Goal: Transaction & Acquisition: Purchase product/service

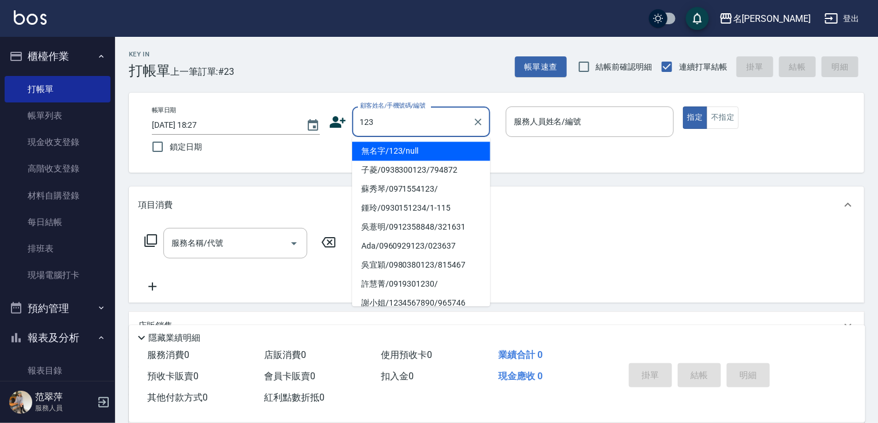
click at [423, 154] on li "無名字/123/null" at bounding box center [421, 150] width 138 height 19
type input "無名字/123/null"
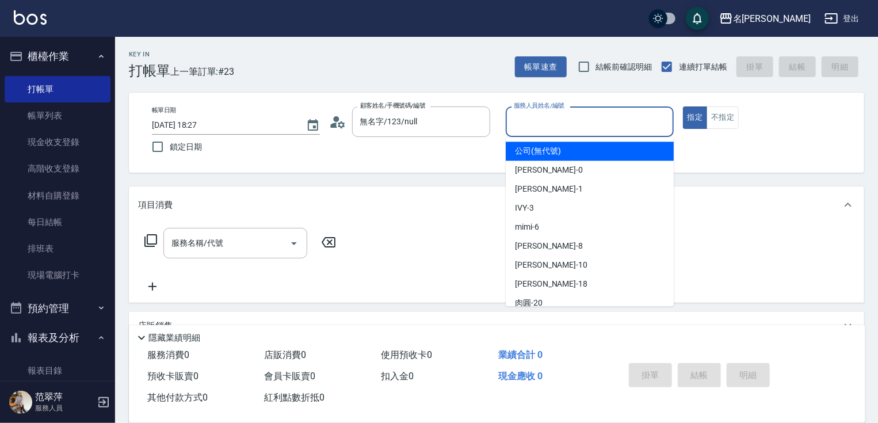
click at [559, 120] on input "服務人員姓名/編號" at bounding box center [590, 122] width 158 height 20
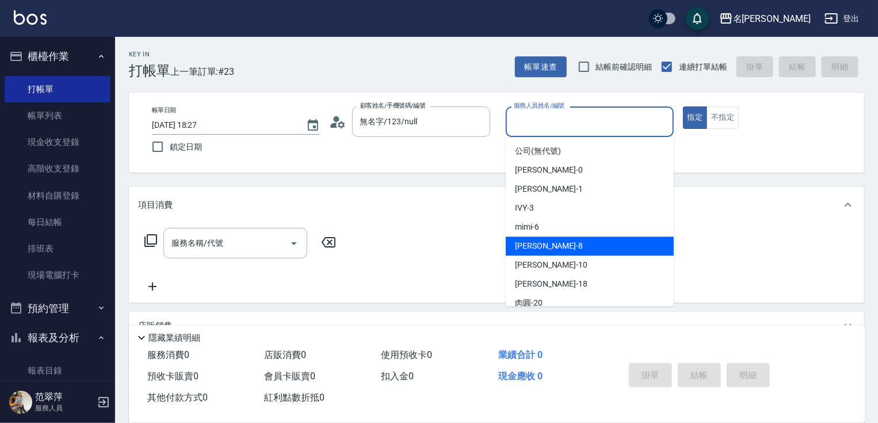
click at [551, 245] on div "曉容 -8" at bounding box center [590, 245] width 168 height 19
type input "曉容-8"
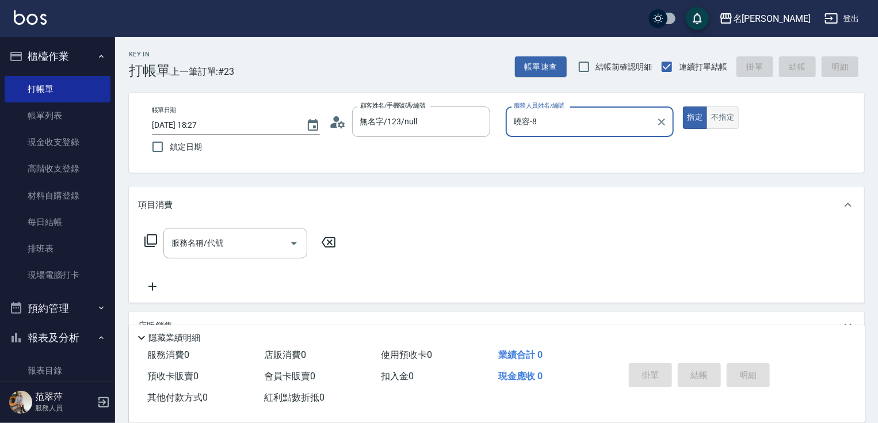
click at [717, 113] on button "不指定" at bounding box center [722, 117] width 32 height 22
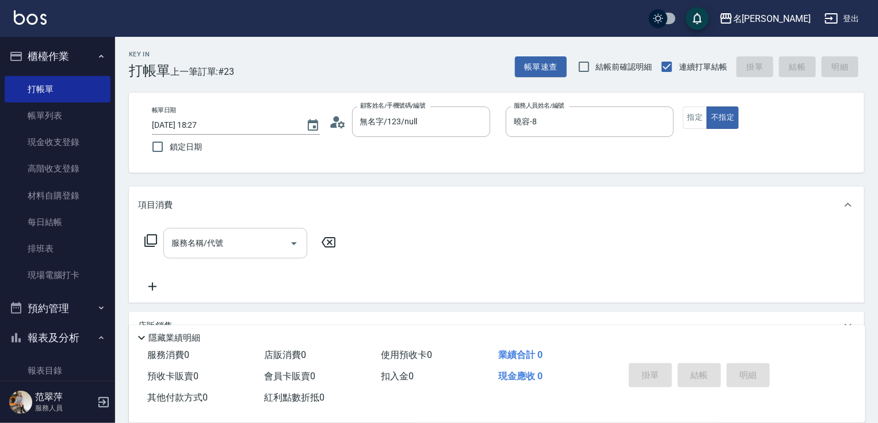
click at [251, 242] on input "服務名稱/代號" at bounding box center [227, 243] width 116 height 20
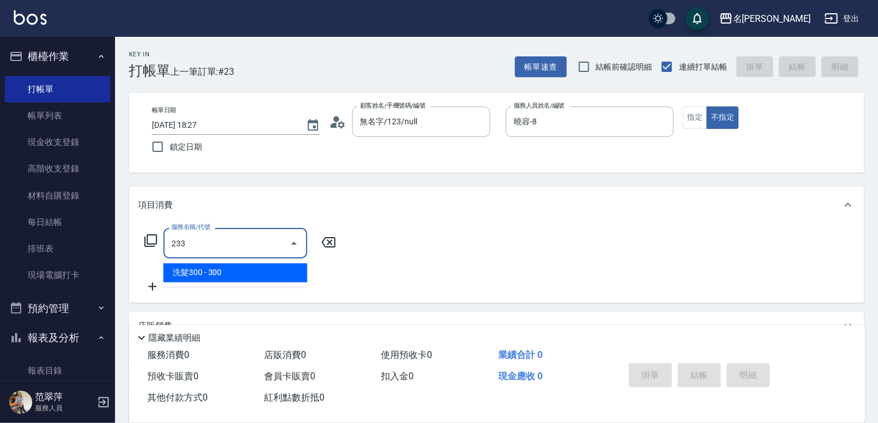
type input "洗髮300(233)"
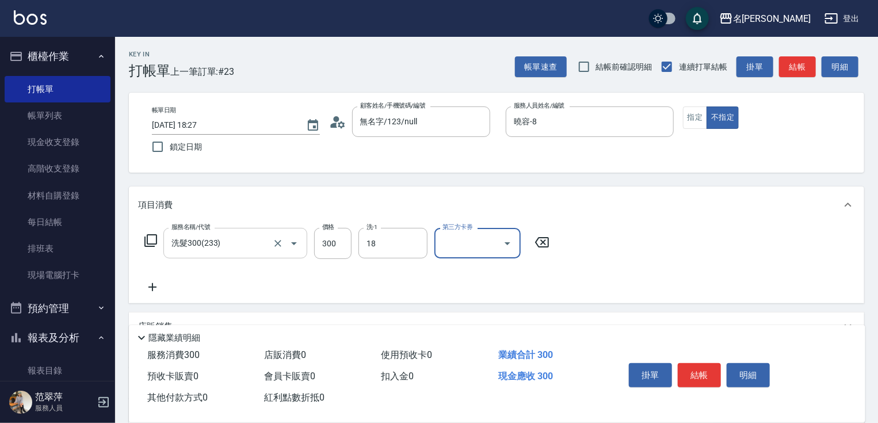
type input "小慧-18"
click at [152, 286] on icon at bounding box center [152, 287] width 8 height 8
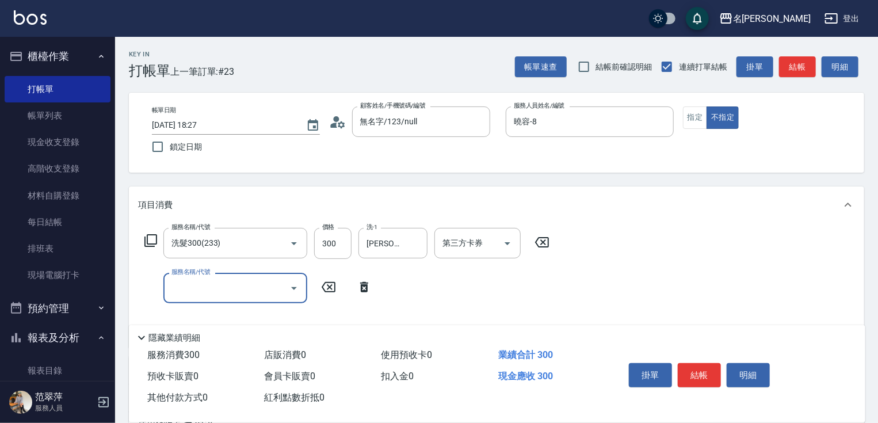
click at [169, 290] on input "服務名稱/代號" at bounding box center [227, 288] width 116 height 20
type input "剪髮(400)(401)"
click at [702, 376] on button "結帳" at bounding box center [699, 375] width 43 height 24
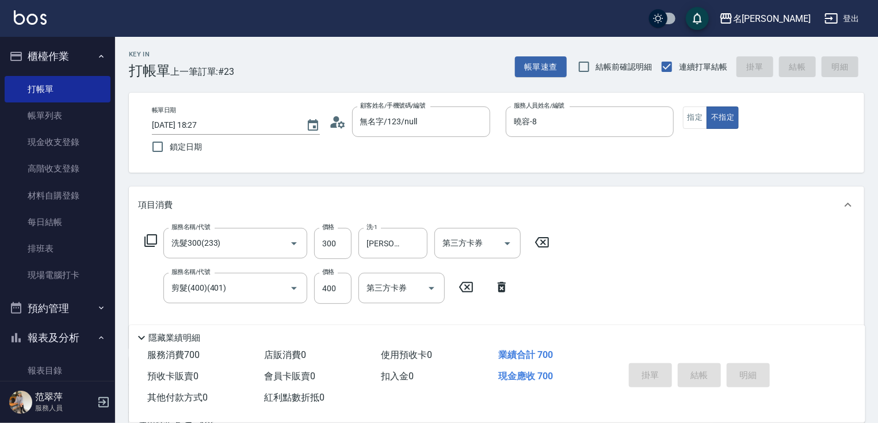
type input "2025/08/18 19:32"
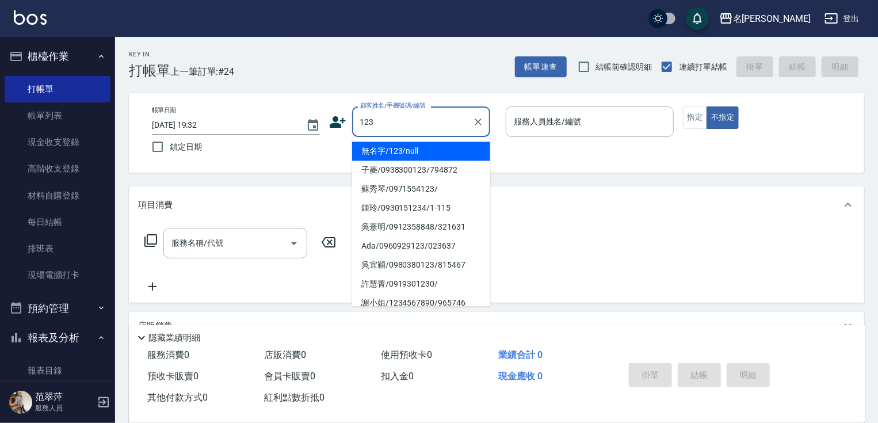
click at [423, 148] on li "無名字/123/null" at bounding box center [421, 150] width 138 height 19
type input "無名字/123/null"
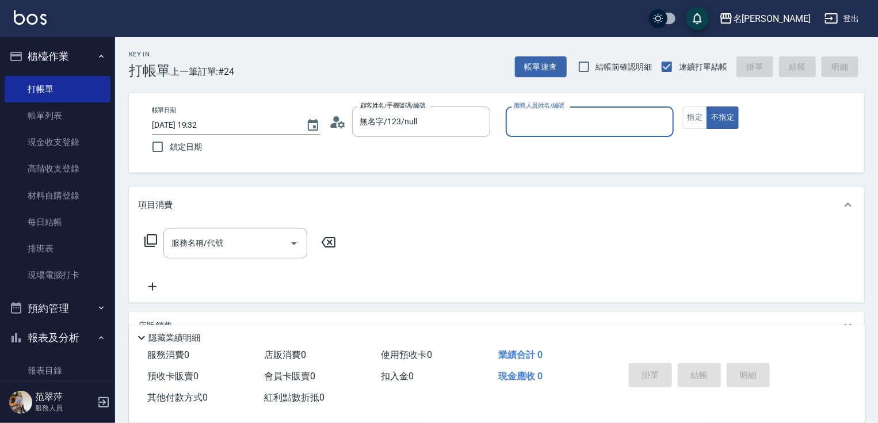
click at [533, 129] on input "服務人員姓名/編號" at bounding box center [590, 122] width 158 height 20
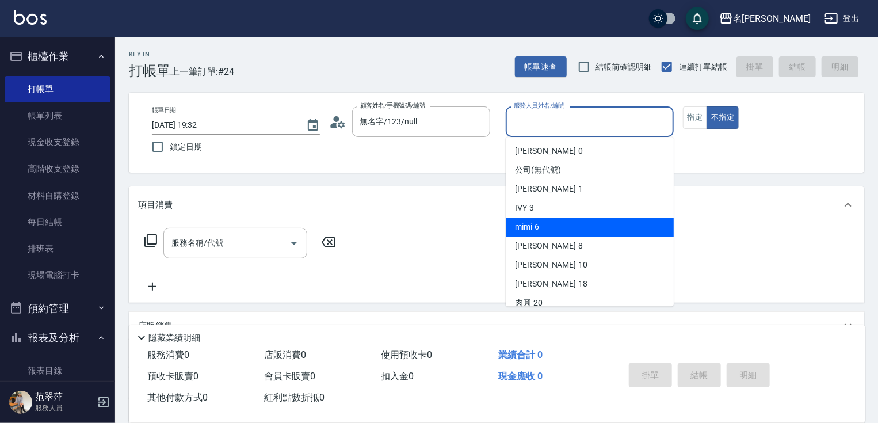
click at [545, 230] on div "mimi -6" at bounding box center [590, 226] width 168 height 19
type input "mimi-6"
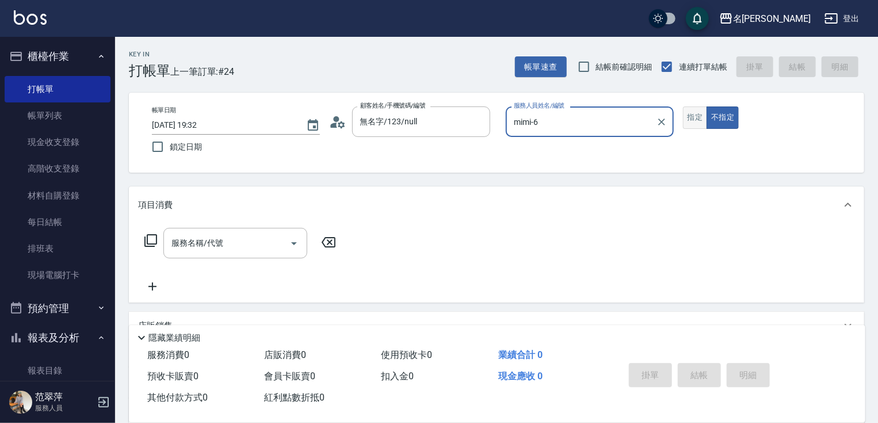
click at [689, 115] on button "指定" at bounding box center [695, 117] width 25 height 22
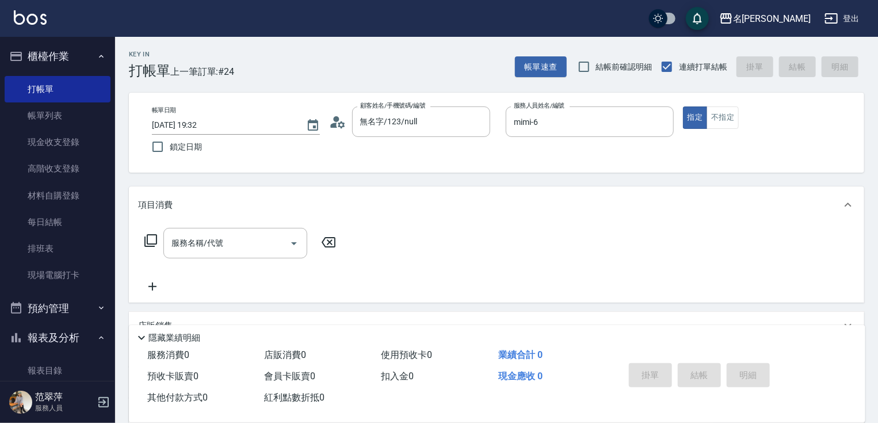
click at [208, 242] on input "服務名稱/代號" at bounding box center [227, 243] width 116 height 20
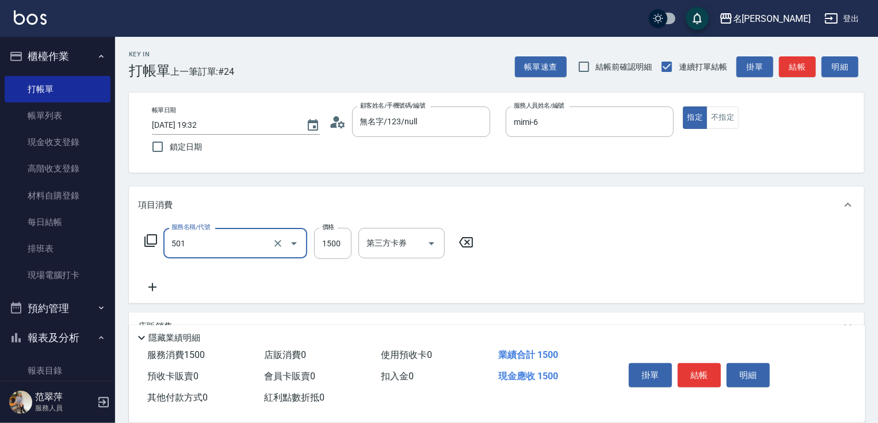
type input "染髮(1500)(501)"
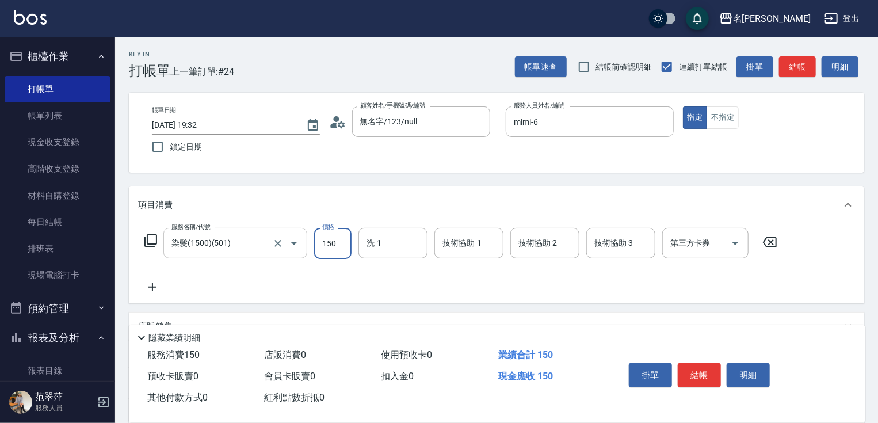
type input "1500"
type input "鴨肉-23"
type input "mimi-6"
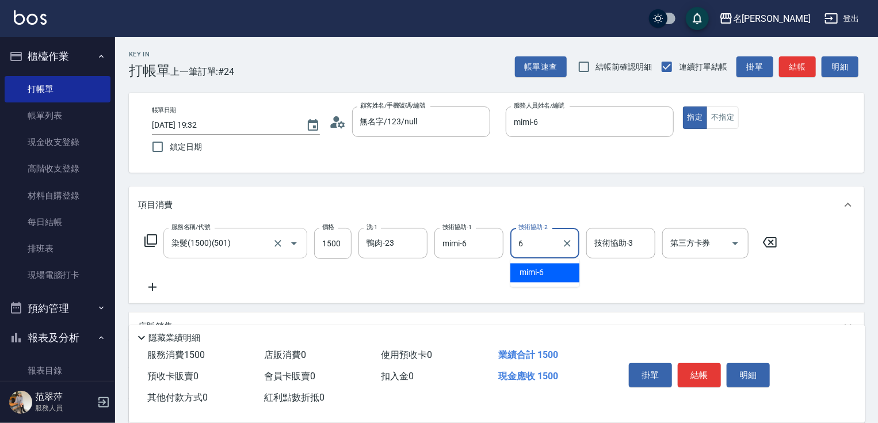
type input "mimi-6"
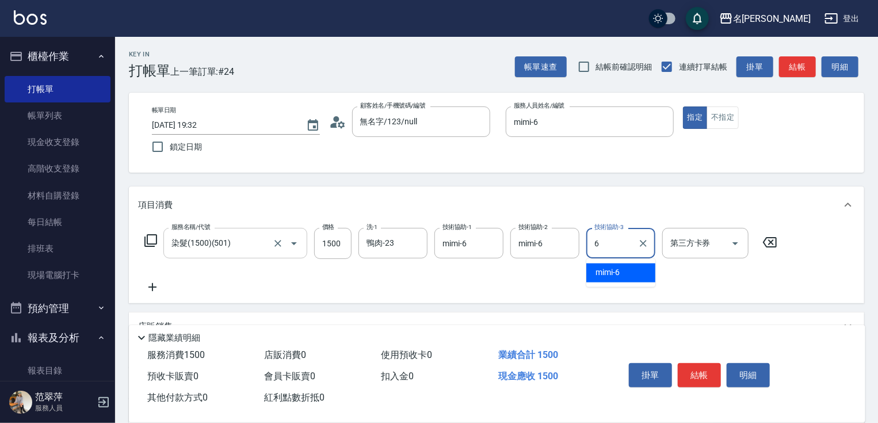
type input "mimi-6"
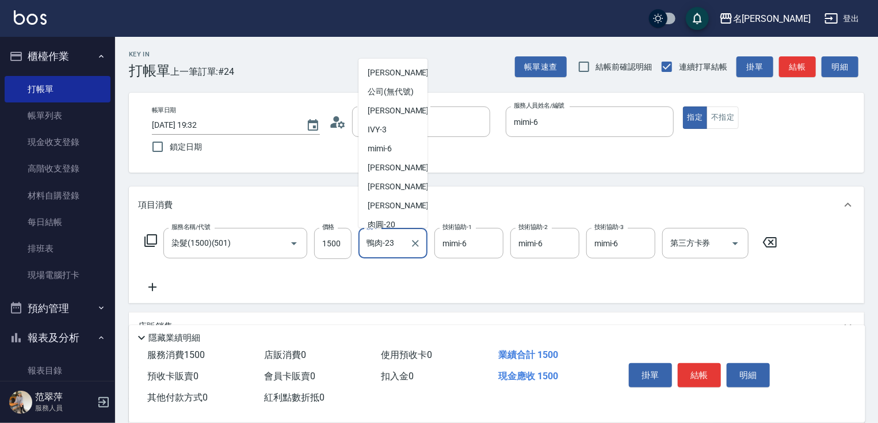
scroll to position [37, 0]
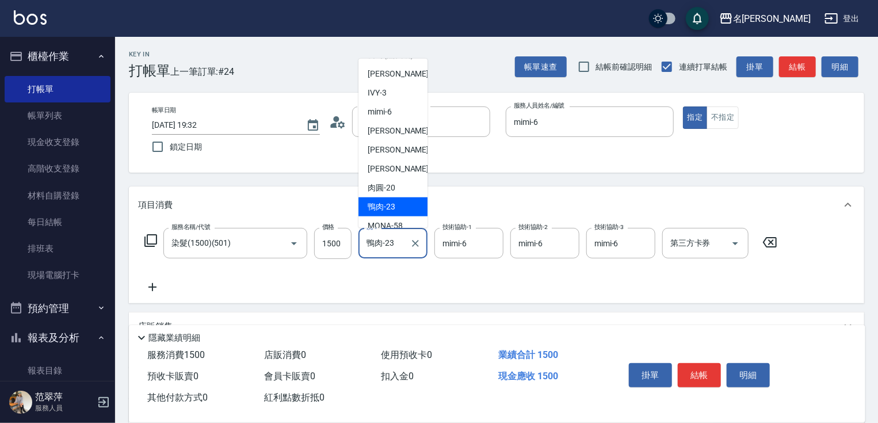
drag, startPoint x: 366, startPoint y: 244, endPoint x: 403, endPoint y: 246, distance: 37.5
click at [397, 247] on input "鴨肉-23" at bounding box center [384, 243] width 41 height 20
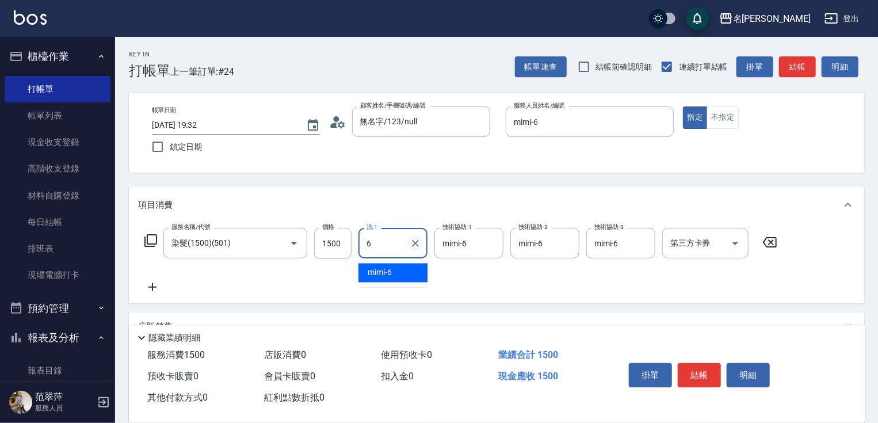
type input "mimi-6"
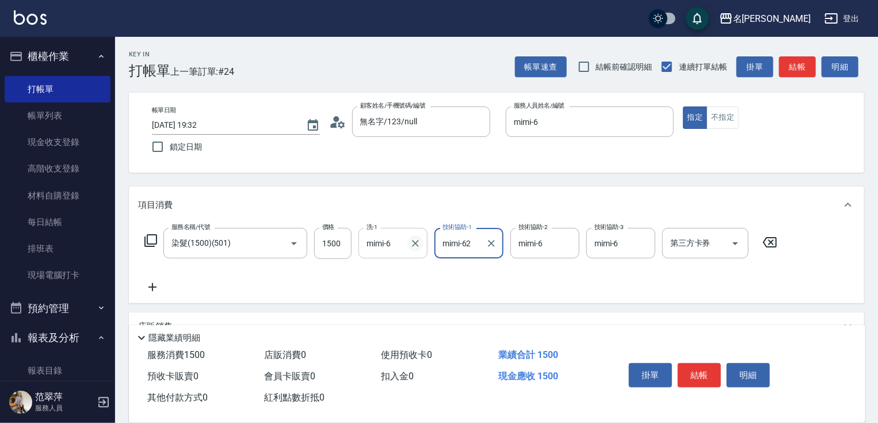
type input "mimi-623"
click at [495, 243] on icon "Clear" at bounding box center [491, 244] width 12 height 12
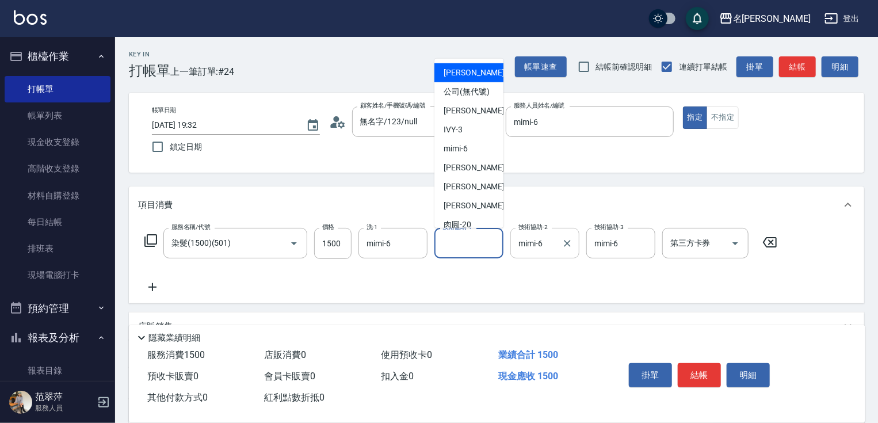
click at [568, 252] on div at bounding box center [566, 243] width 15 height 30
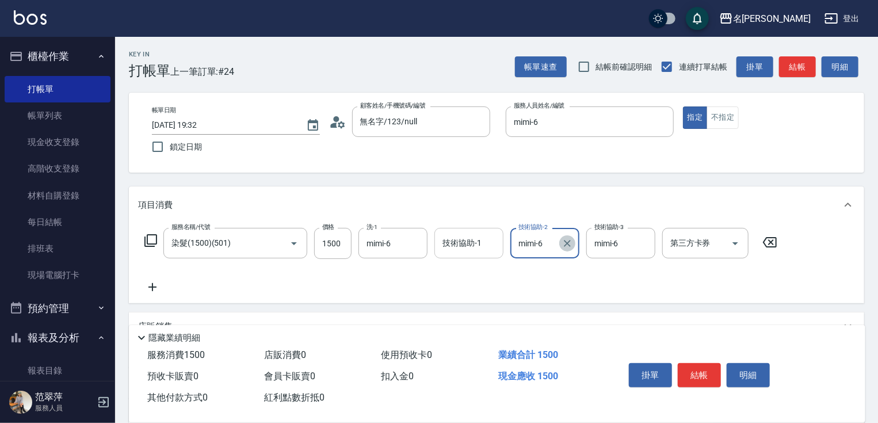
click at [569, 244] on icon "Clear" at bounding box center [567, 244] width 12 height 12
click at [645, 244] on icon "Clear" at bounding box center [643, 244] width 12 height 12
click at [462, 243] on input "技術協助-1" at bounding box center [468, 243] width 59 height 20
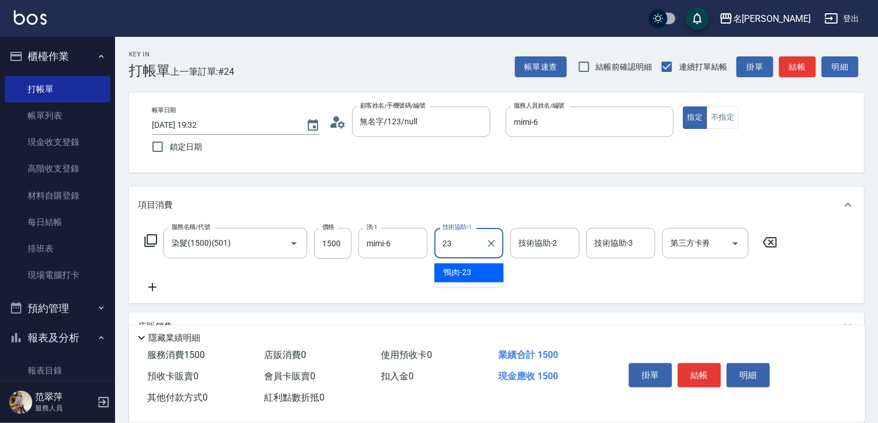
type input "鴨肉-23"
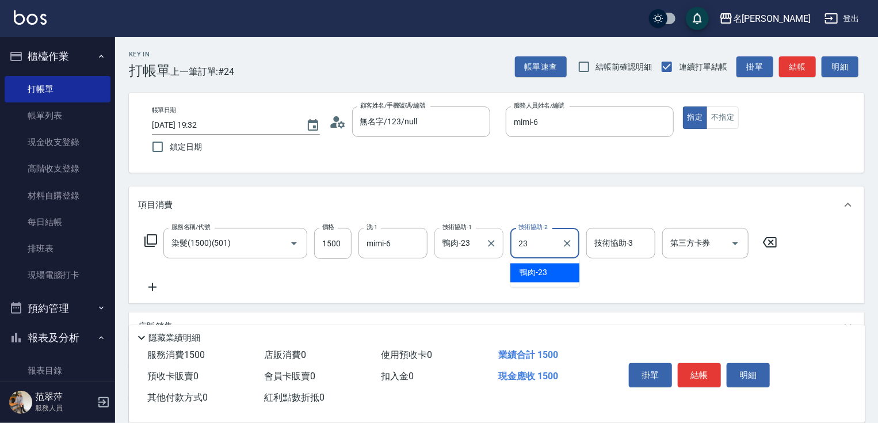
type input "鴨肉-23"
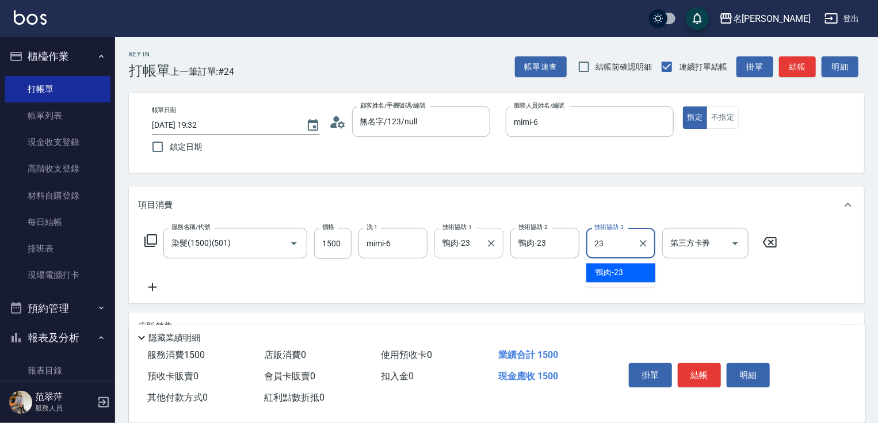
type input "鴨肉-23"
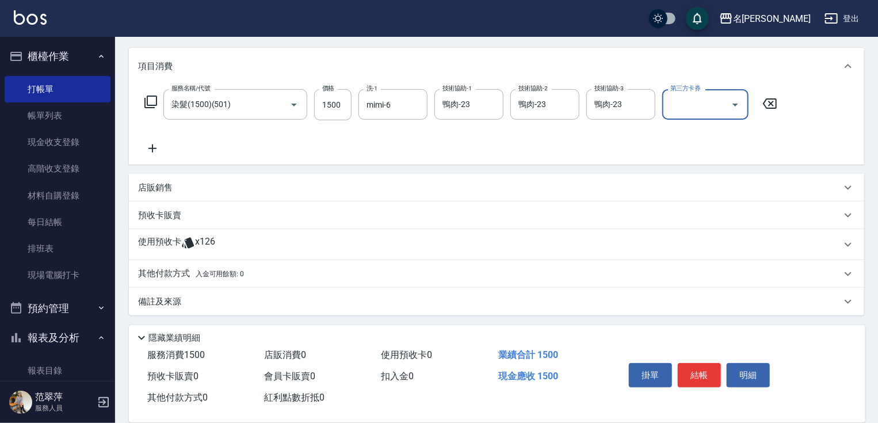
scroll to position [140, 0]
click at [155, 271] on p "其他付款方式 入金可用餘額: 0" at bounding box center [191, 272] width 106 height 13
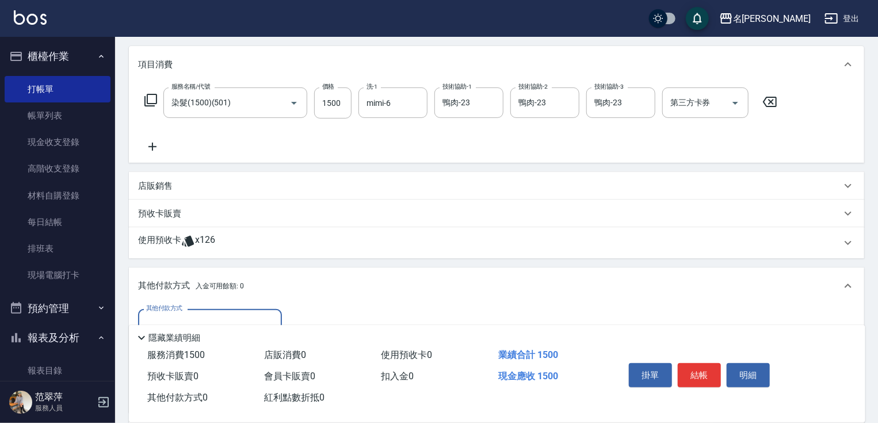
scroll to position [0, 0]
click at [262, 313] on div "其他付款方式" at bounding box center [210, 324] width 144 height 30
drag, startPoint x: 186, startPoint y: 370, endPoint x: 251, endPoint y: 343, distance: 70.1
click at [186, 369] on span "信用卡" at bounding box center [210, 372] width 144 height 19
type input "信用卡"
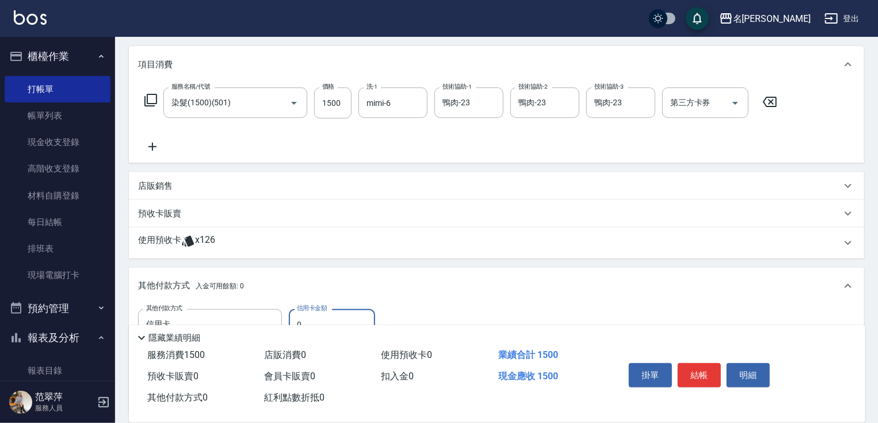
click at [293, 312] on input "0" at bounding box center [332, 324] width 86 height 31
type input "1500"
click at [693, 369] on button "結帳" at bounding box center [699, 375] width 43 height 24
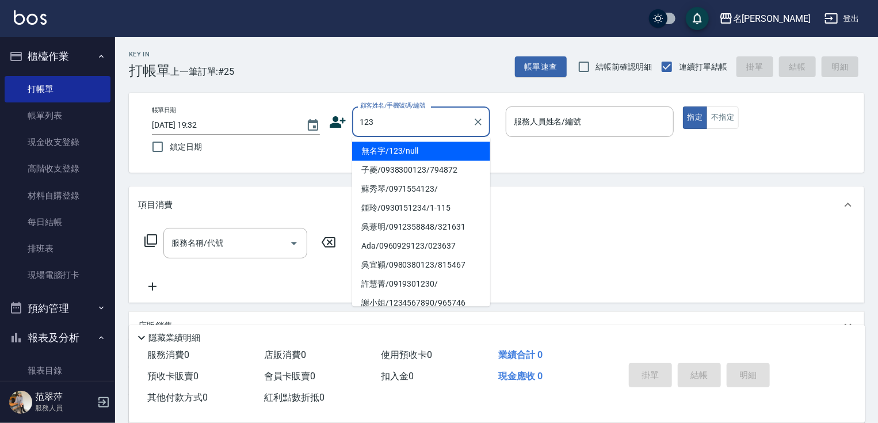
click at [418, 147] on li "無名字/123/null" at bounding box center [421, 150] width 138 height 19
type input "無名字/123/null"
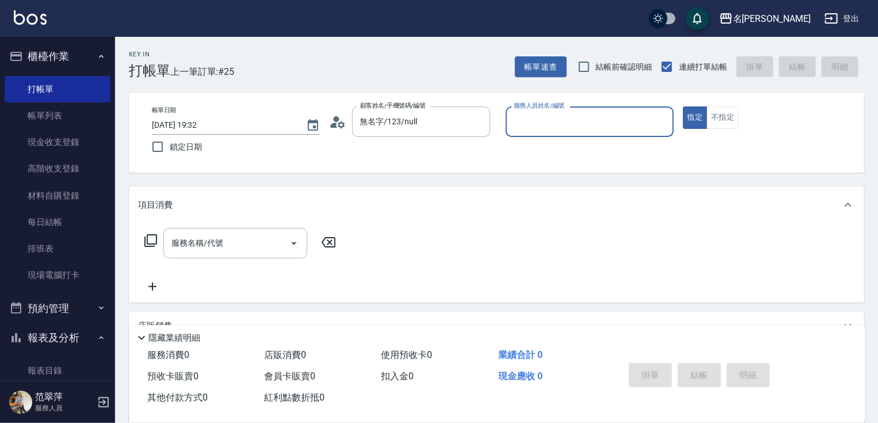
drag, startPoint x: 557, startPoint y: 122, endPoint x: 557, endPoint y: 133, distance: 11.5
click at [557, 125] on input "服務人員姓名/編號" at bounding box center [590, 122] width 158 height 20
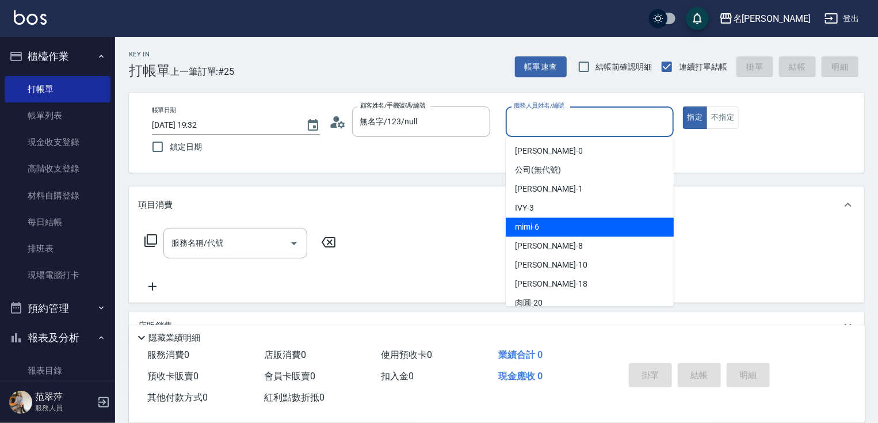
click at [534, 226] on span "mimi -6" at bounding box center [527, 227] width 24 height 12
type input "mimi-6"
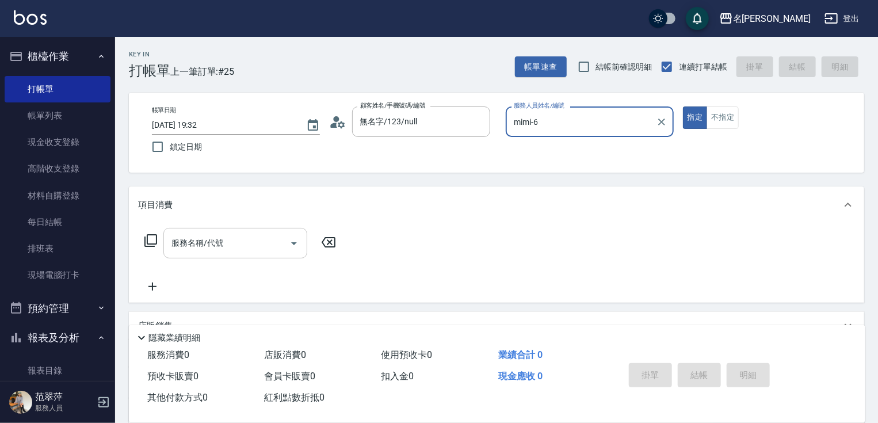
click at [239, 248] on input "服務名稱/代號" at bounding box center [227, 243] width 116 height 20
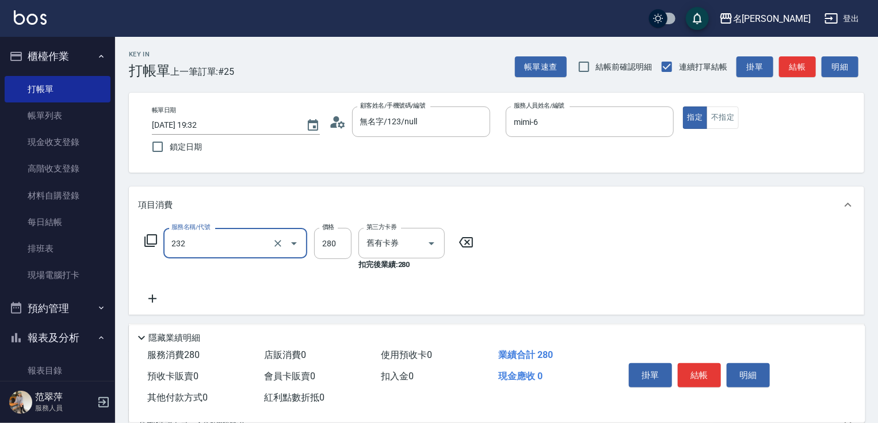
type input "洗髮卷280(232)"
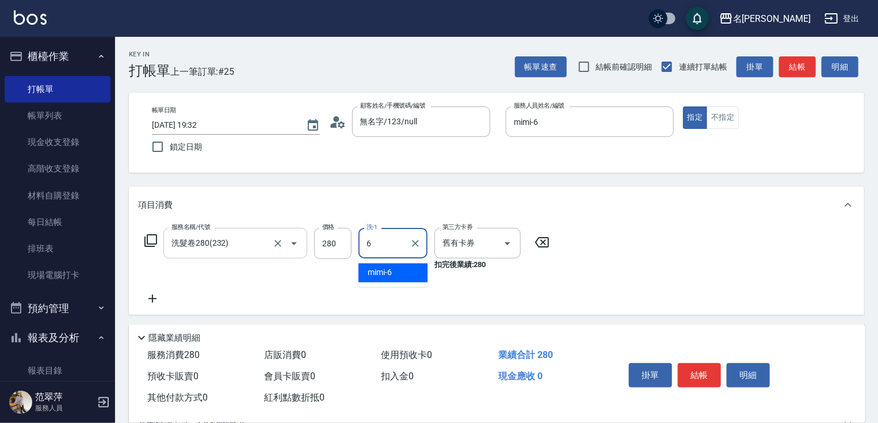
type input "mimi-6"
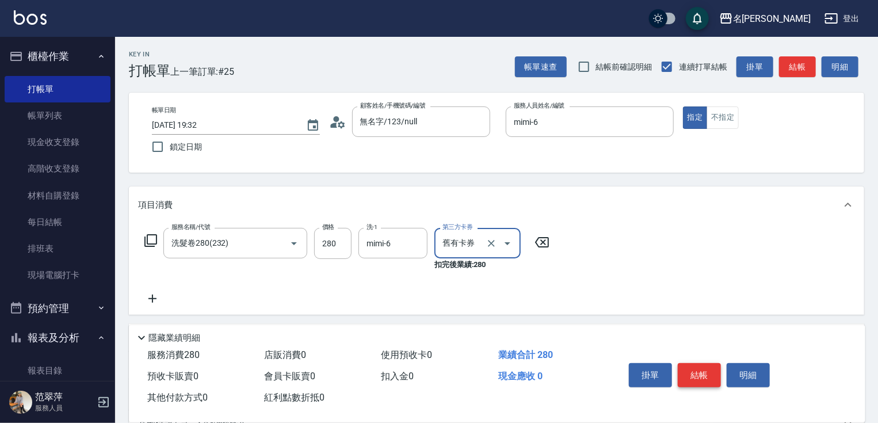
click at [696, 374] on button "結帳" at bounding box center [699, 375] width 43 height 24
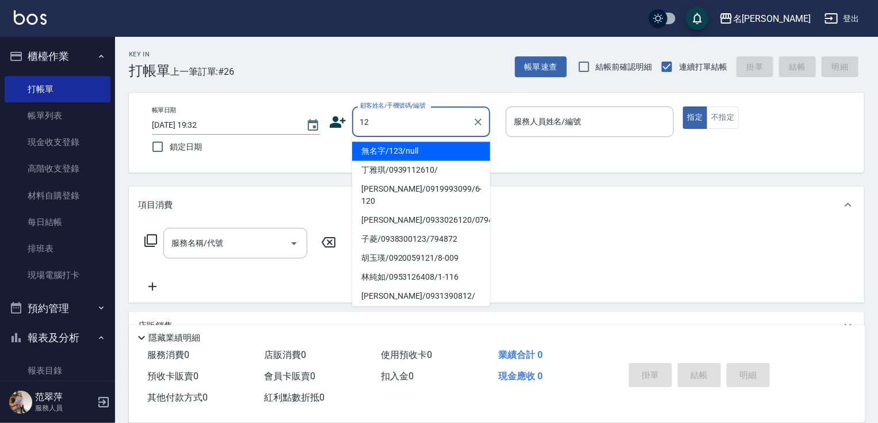
click at [418, 152] on li "無名字/123/null" at bounding box center [421, 150] width 138 height 19
type input "無名字/123/null"
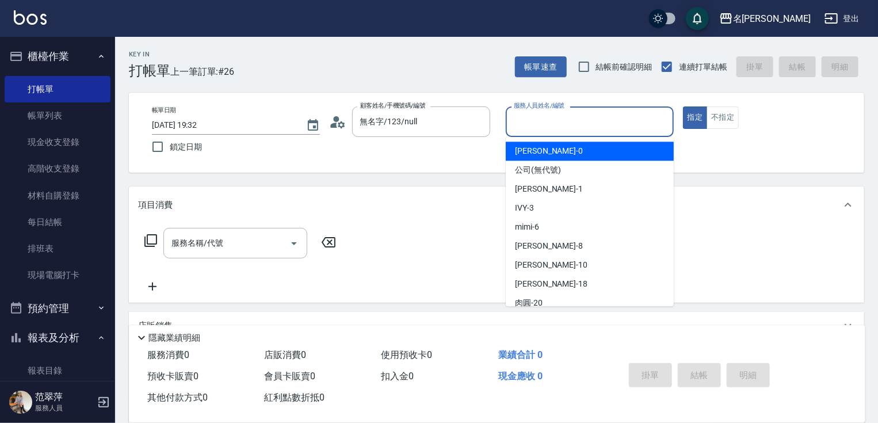
click at [550, 118] on input "服務人員姓名/編號" at bounding box center [590, 122] width 158 height 20
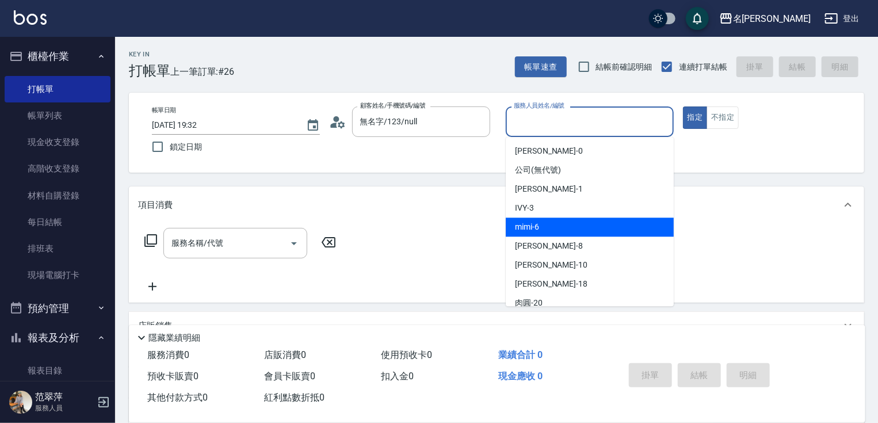
click at [533, 228] on span "mimi -6" at bounding box center [527, 227] width 24 height 12
type input "mimi-6"
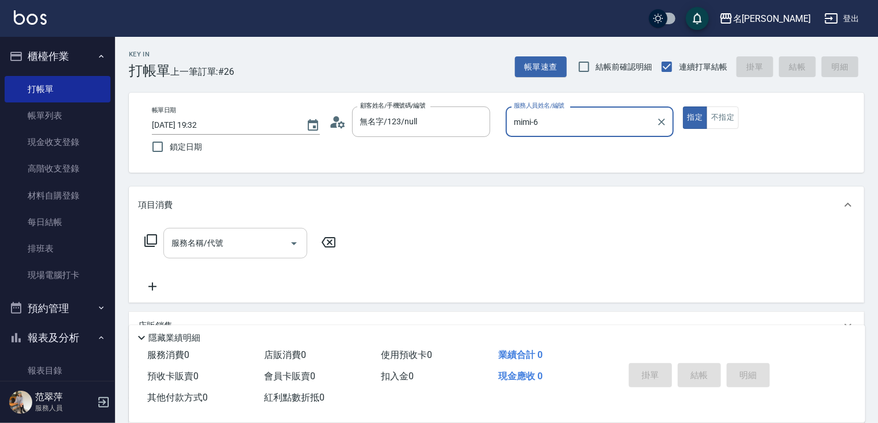
click at [228, 244] on input "服務名稱/代號" at bounding box center [227, 243] width 116 height 20
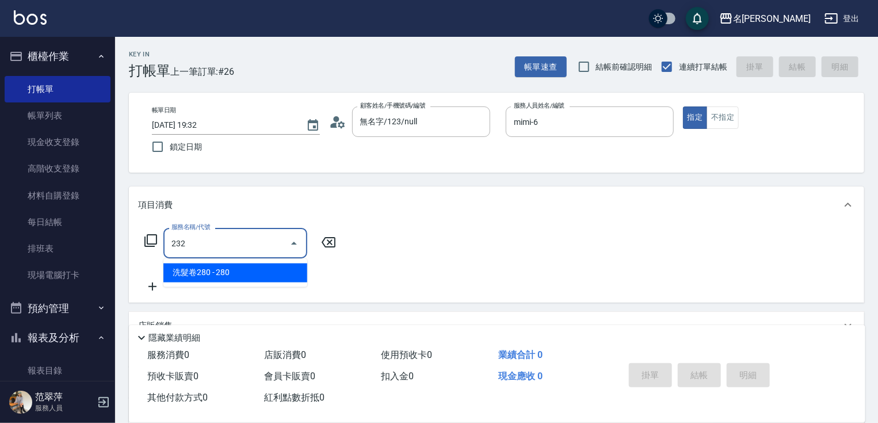
type input "洗髮卷280(232)"
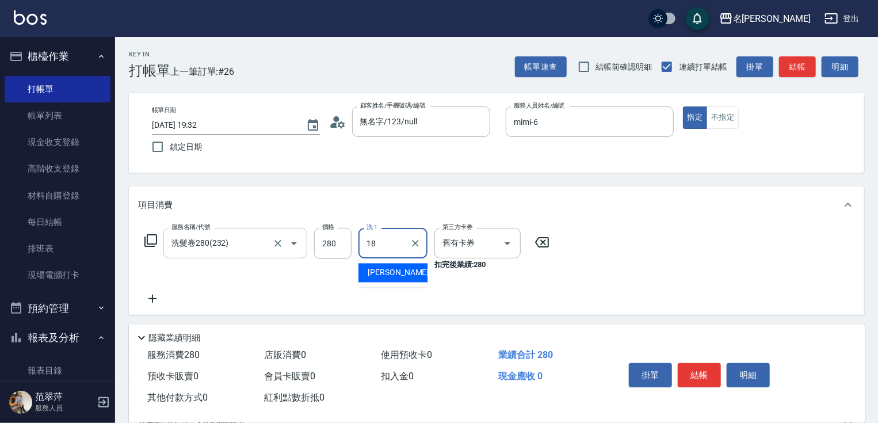
type input "小慧-18"
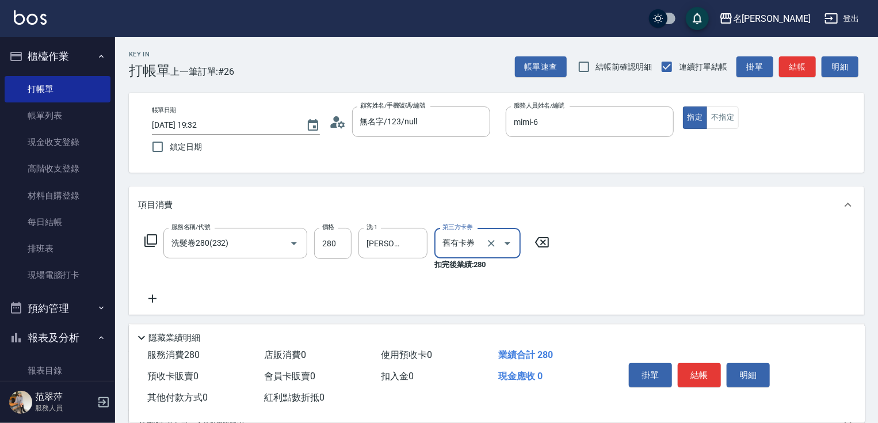
click at [152, 302] on icon at bounding box center [152, 298] width 8 height 8
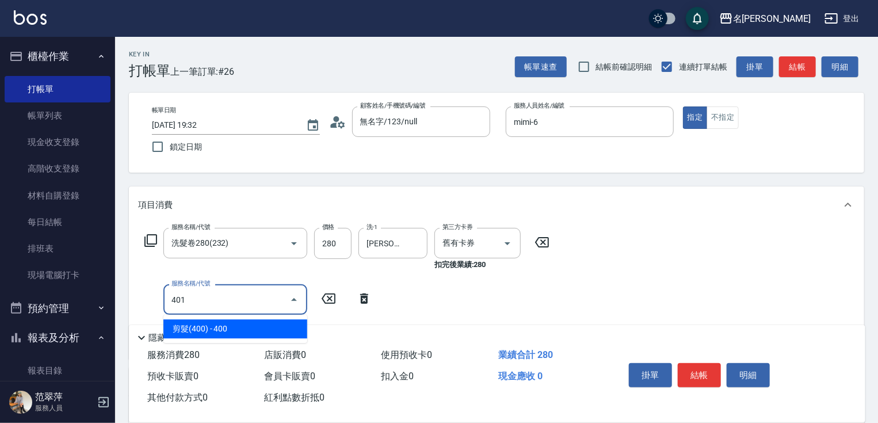
type input "剪髮(400)(401)"
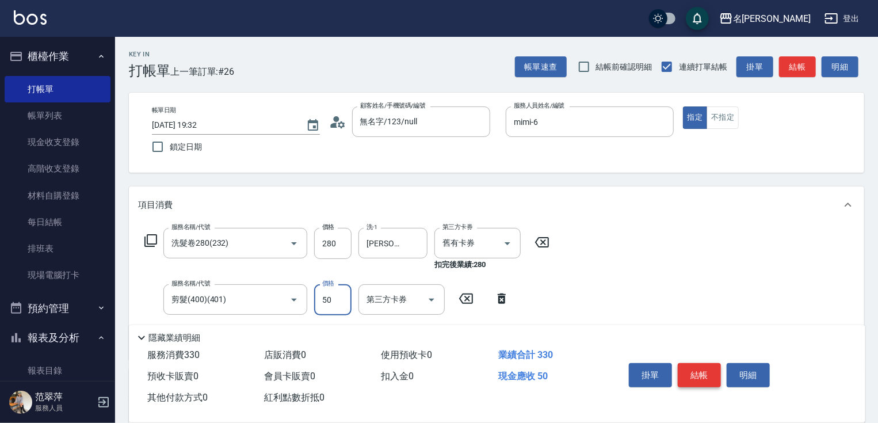
type input "50"
click at [696, 363] on button "結帳" at bounding box center [699, 375] width 43 height 24
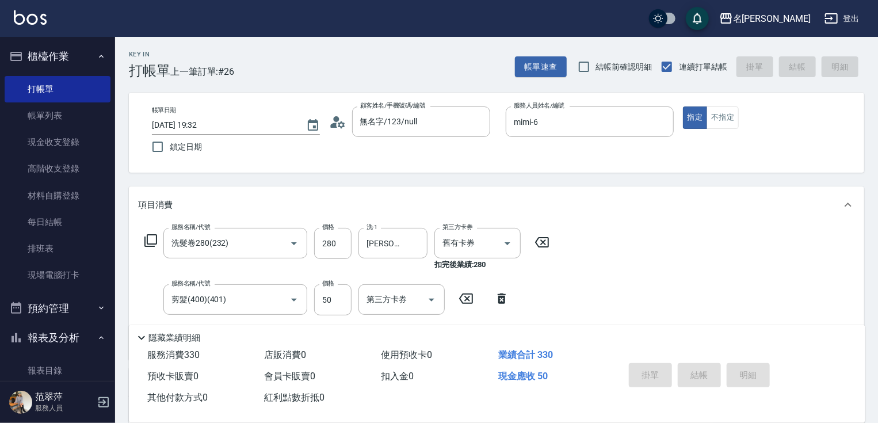
type input "2025/08/18 19:33"
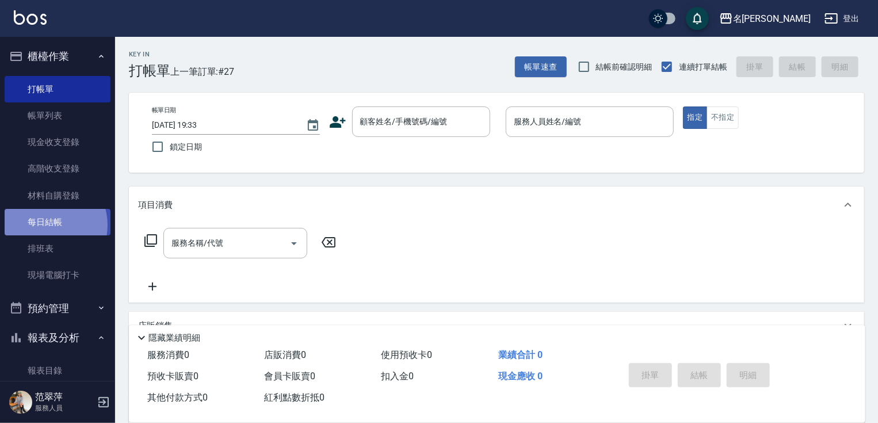
click at [45, 225] on link "每日結帳" at bounding box center [58, 222] width 106 height 26
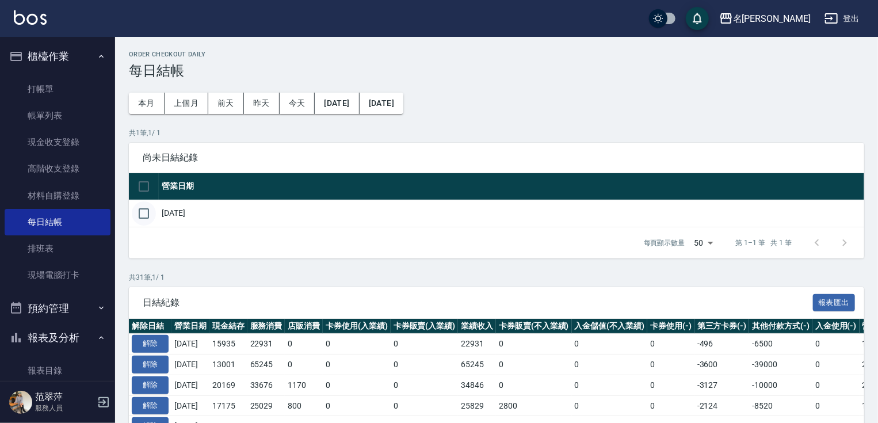
click at [141, 213] on input "checkbox" at bounding box center [144, 213] width 24 height 24
checkbox input "true"
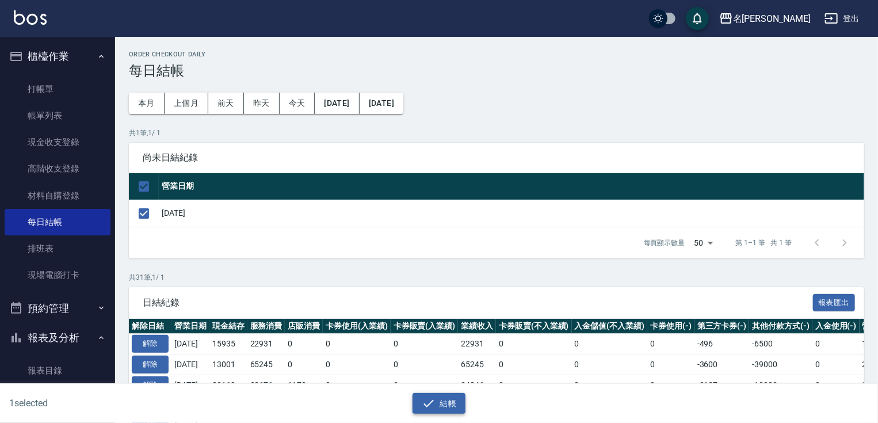
click at [453, 403] on button "結帳" at bounding box center [438, 403] width 53 height 21
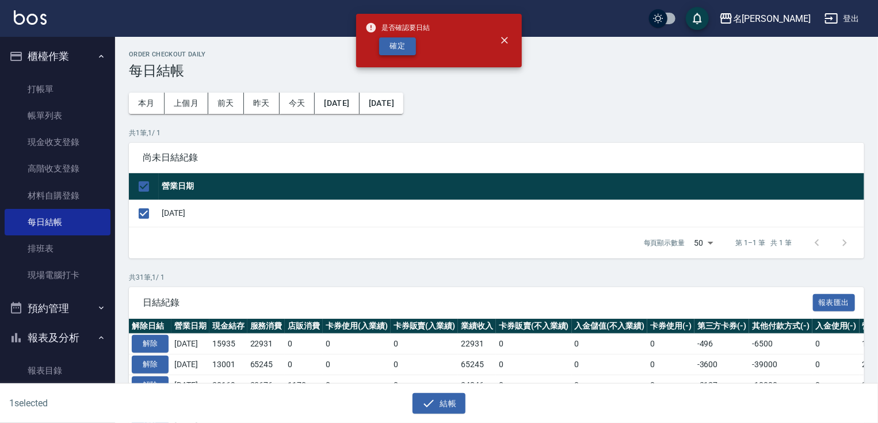
click at [389, 46] on button "確定" at bounding box center [397, 46] width 37 height 18
checkbox input "false"
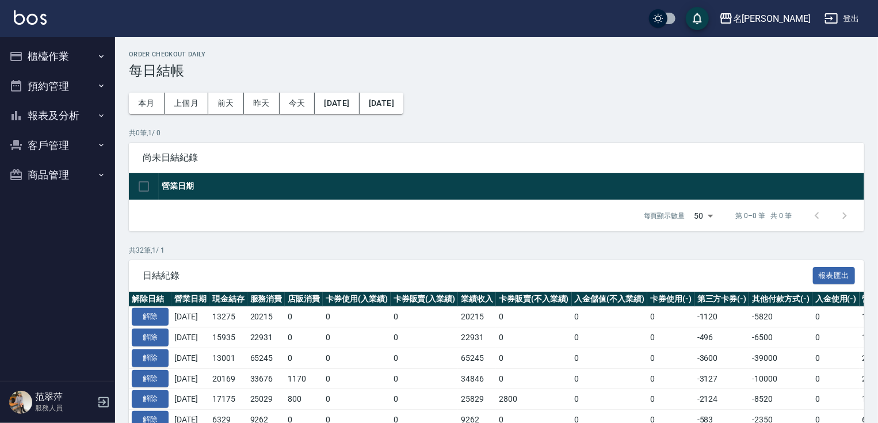
click at [44, 105] on button "報表及分析" at bounding box center [58, 116] width 106 height 30
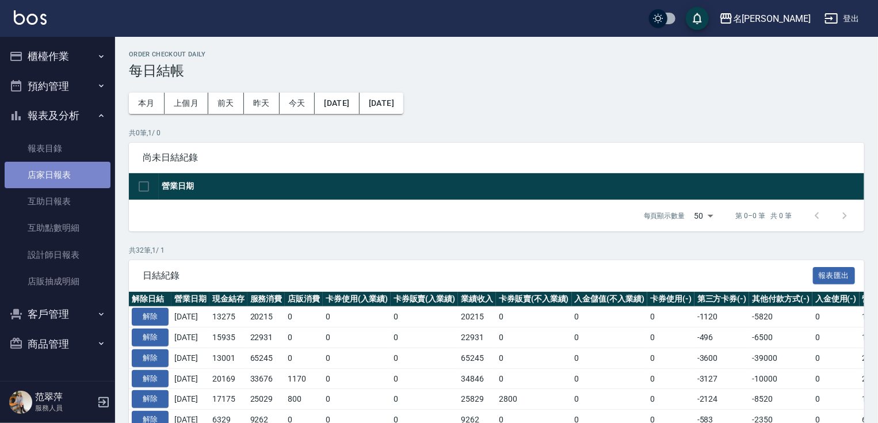
click at [62, 181] on link "店家日報表" at bounding box center [58, 175] width 106 height 26
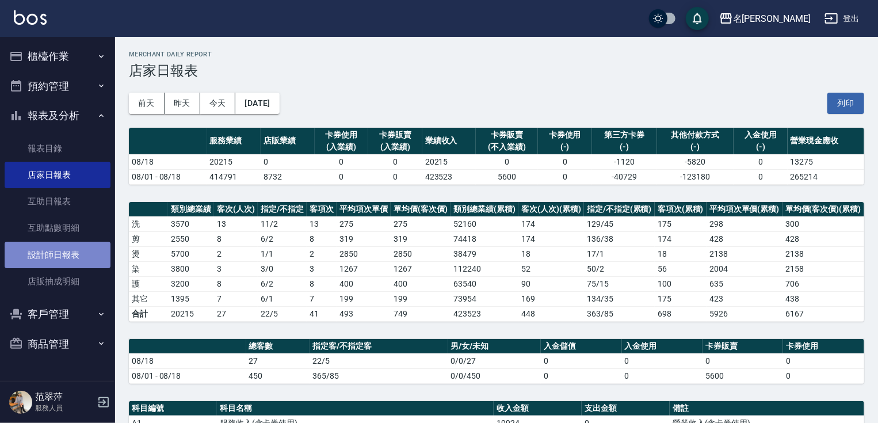
click at [67, 252] on link "設計師日報表" at bounding box center [58, 255] width 106 height 26
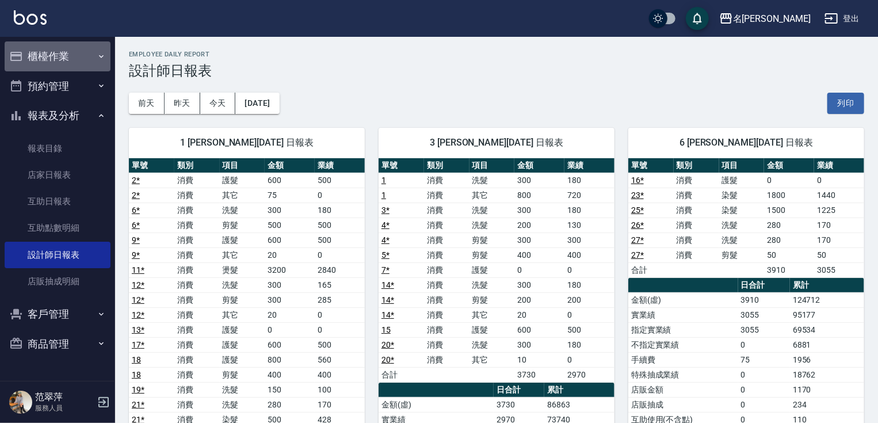
click at [75, 56] on button "櫃檯作業" at bounding box center [58, 56] width 106 height 30
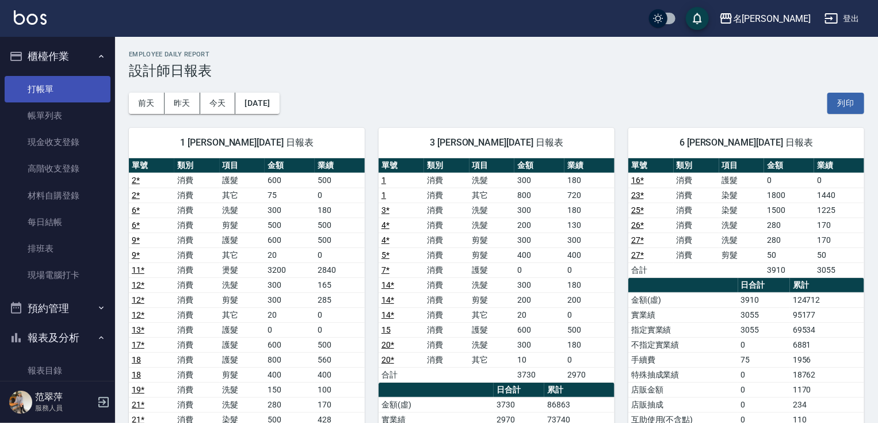
click at [68, 83] on link "打帳單" at bounding box center [58, 89] width 106 height 26
